Goal: Transaction & Acquisition: Purchase product/service

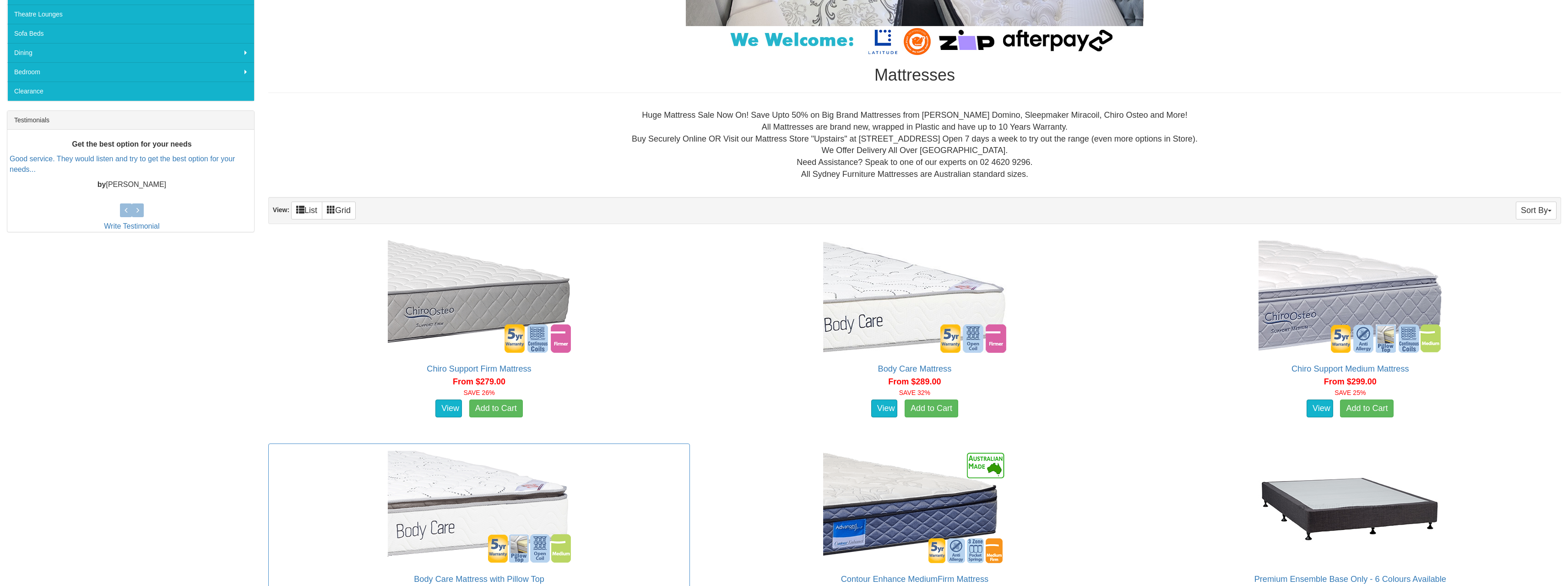
scroll to position [458, 0]
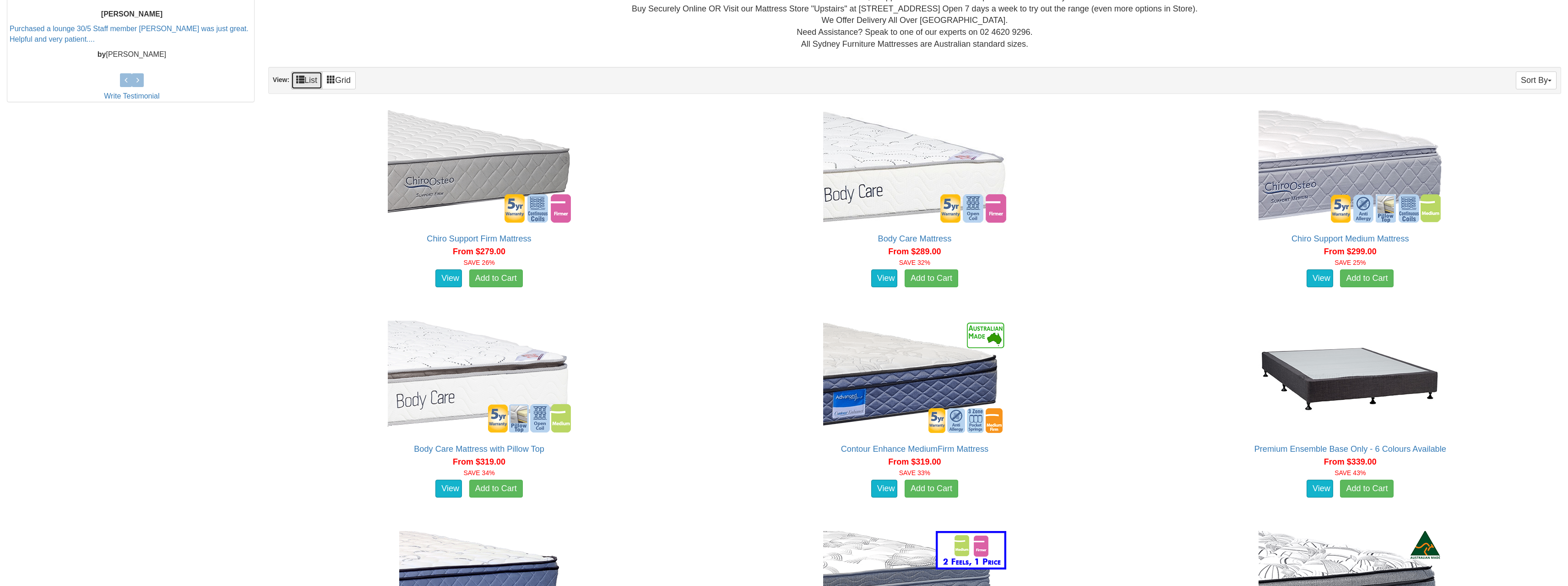
click at [294, 79] on link "List" at bounding box center [306, 80] width 31 height 18
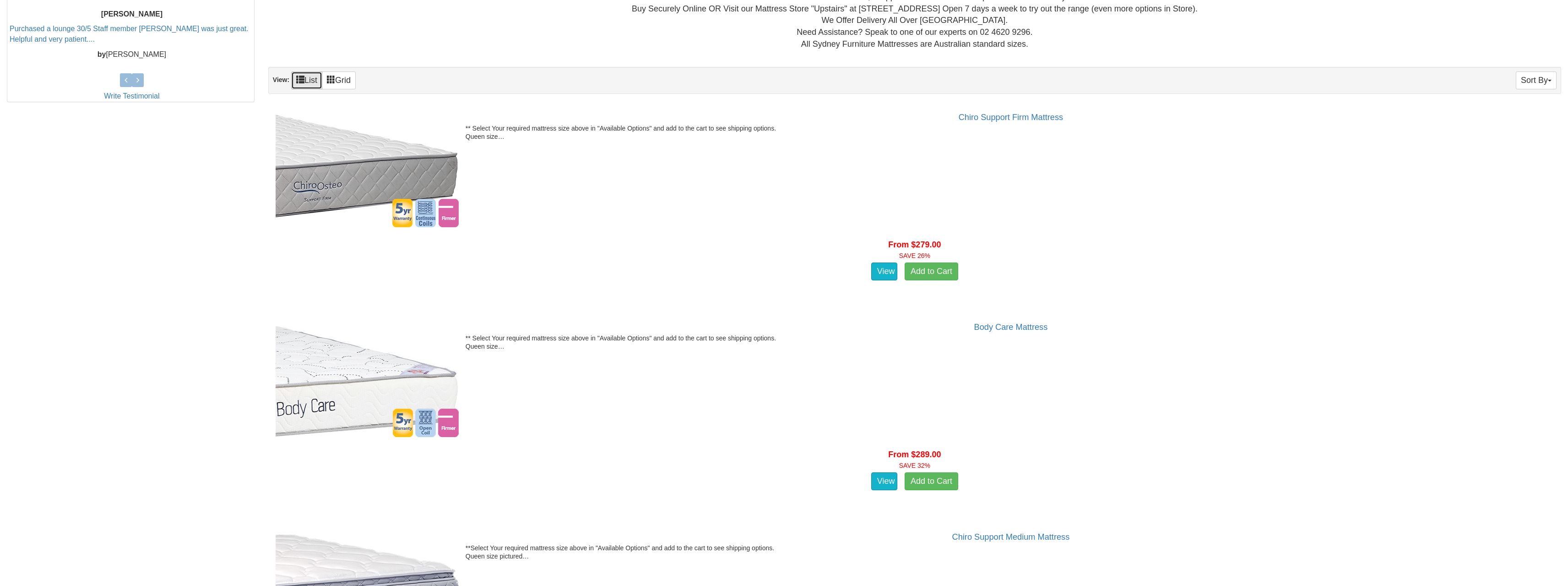
click at [306, 75] on link "List" at bounding box center [306, 80] width 31 height 18
click at [334, 79] on span at bounding box center [331, 79] width 9 height 9
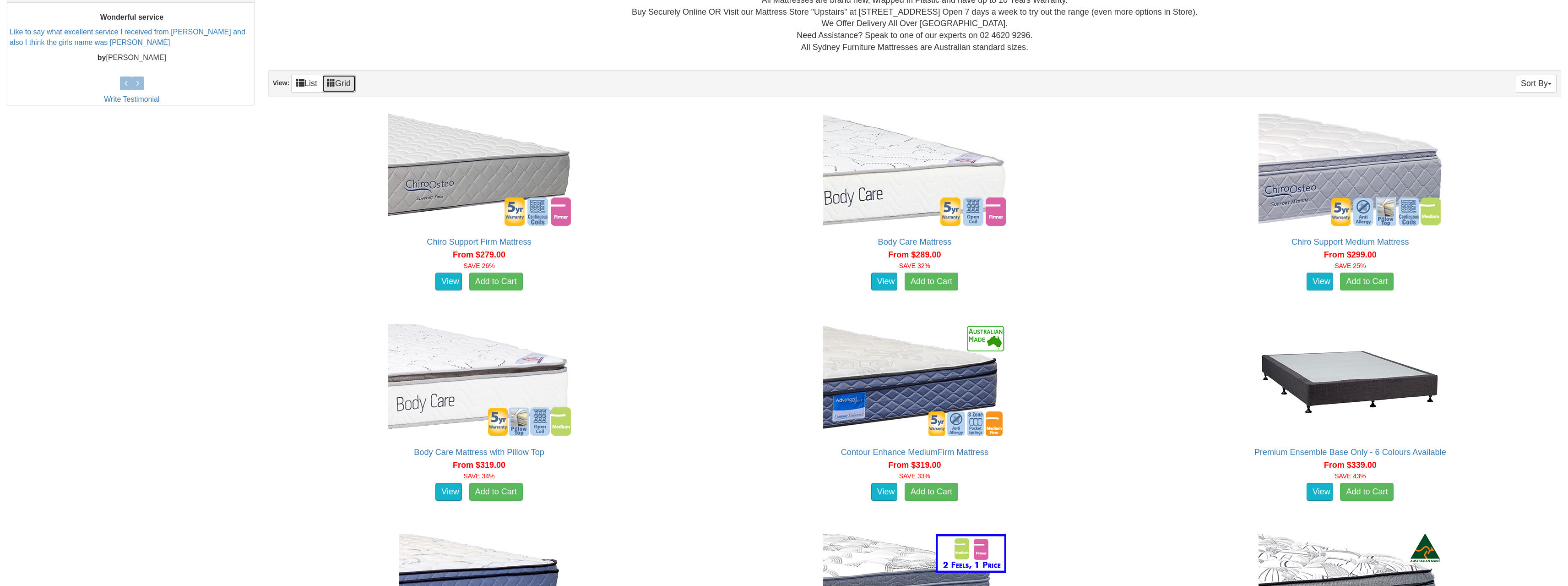
scroll to position [138, 0]
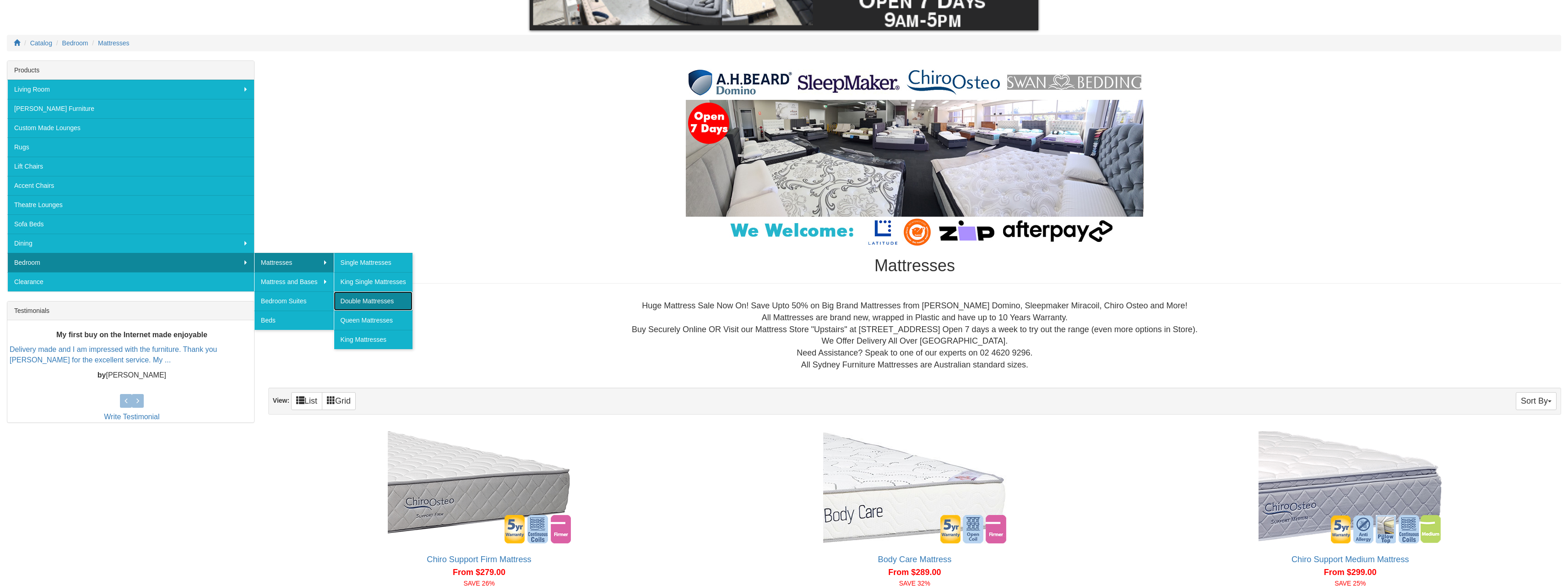
click at [359, 295] on link "Double Mattresses" at bounding box center [373, 301] width 79 height 19
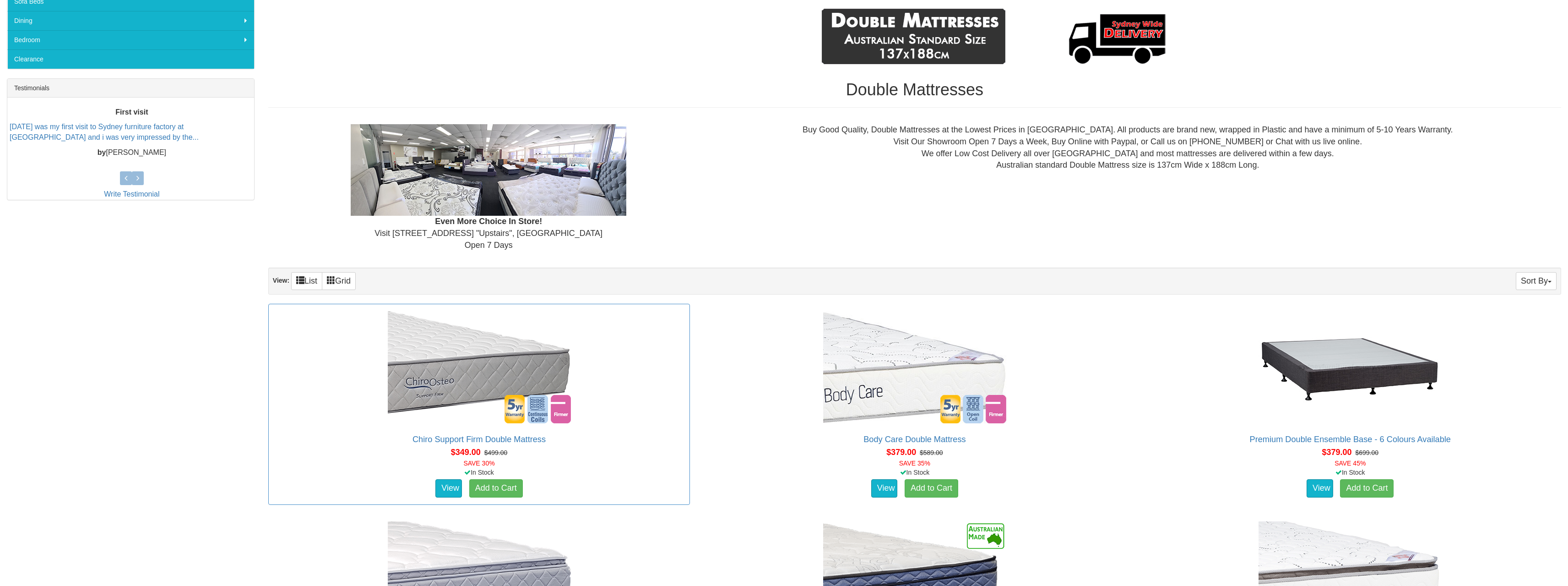
scroll to position [367, 0]
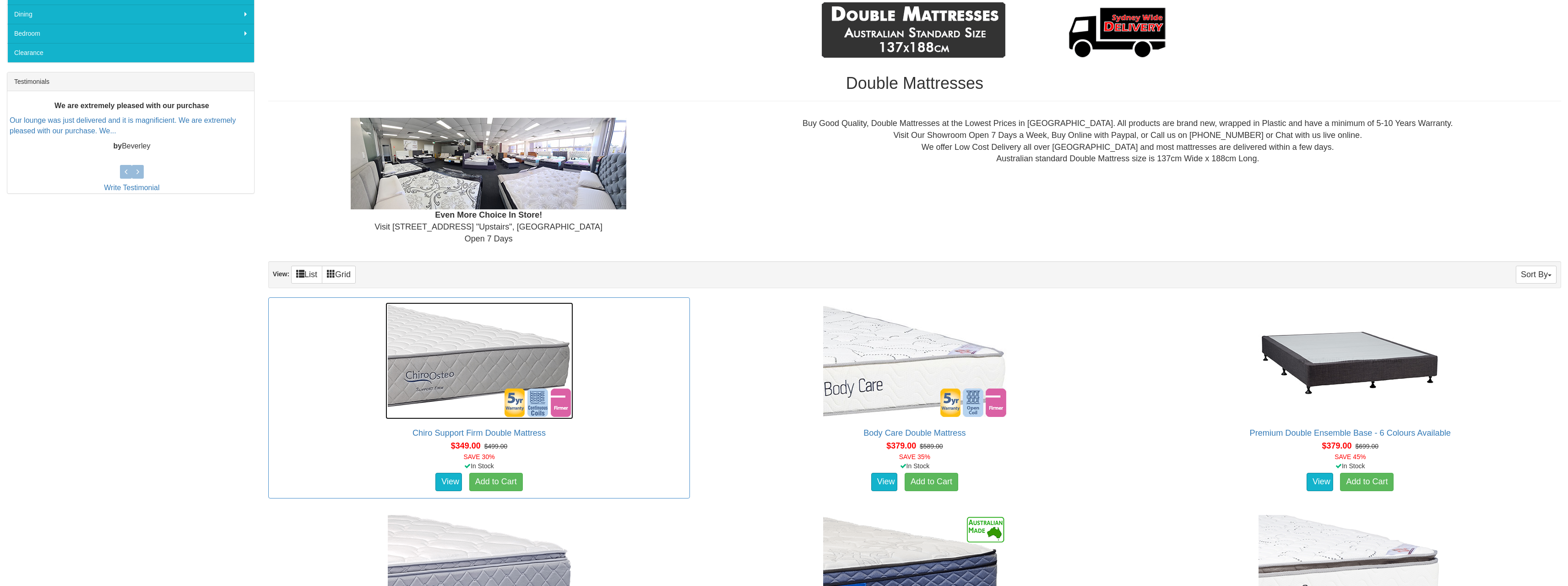
drag, startPoint x: 463, startPoint y: 410, endPoint x: 455, endPoint y: 412, distance: 8.2
click at [463, 410] on img at bounding box center [479, 361] width 187 height 117
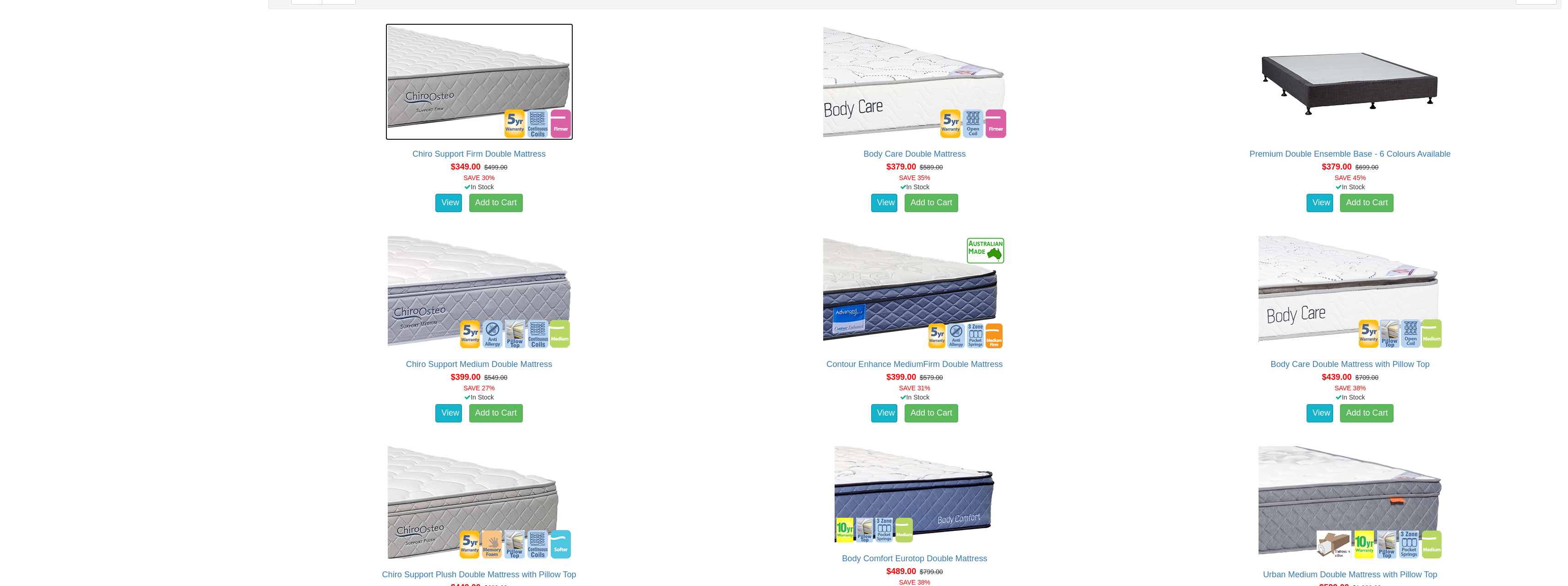
scroll to position [412, 0]
